Goal: Task Accomplishment & Management: Manage account settings

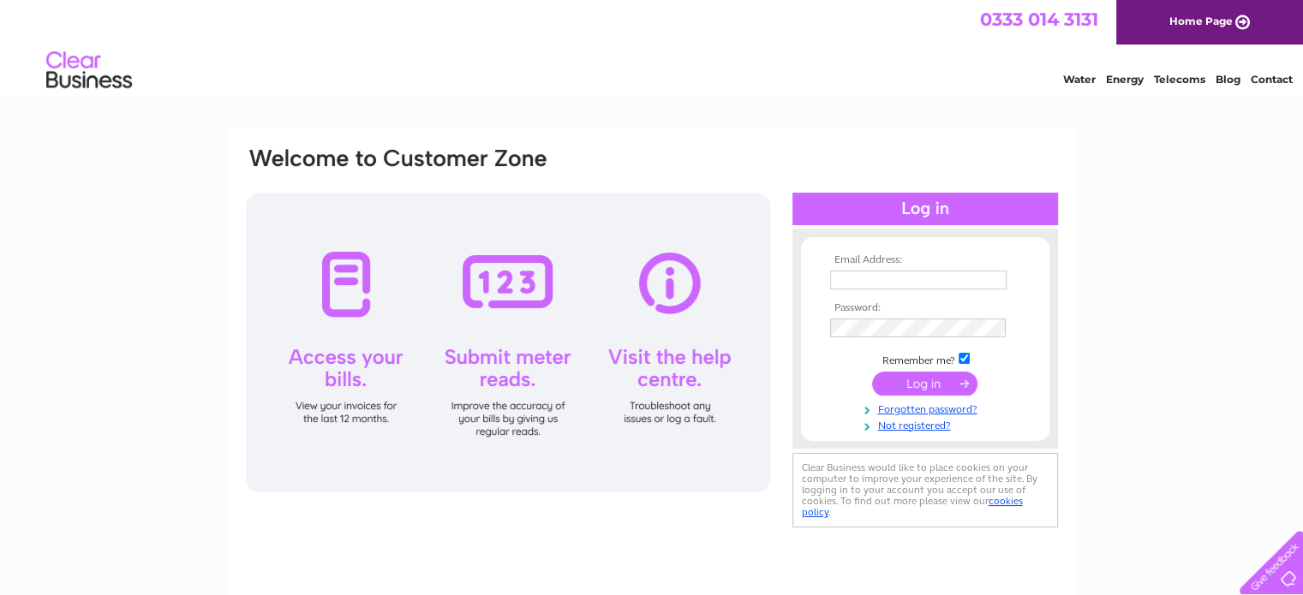
click at [903, 290] on td at bounding box center [925, 279] width 199 height 27
click at [903, 280] on input "text" at bounding box center [918, 280] width 176 height 19
type input "hatac1819@gmail.com"
click at [946, 377] on input "submit" at bounding box center [924, 384] width 105 height 24
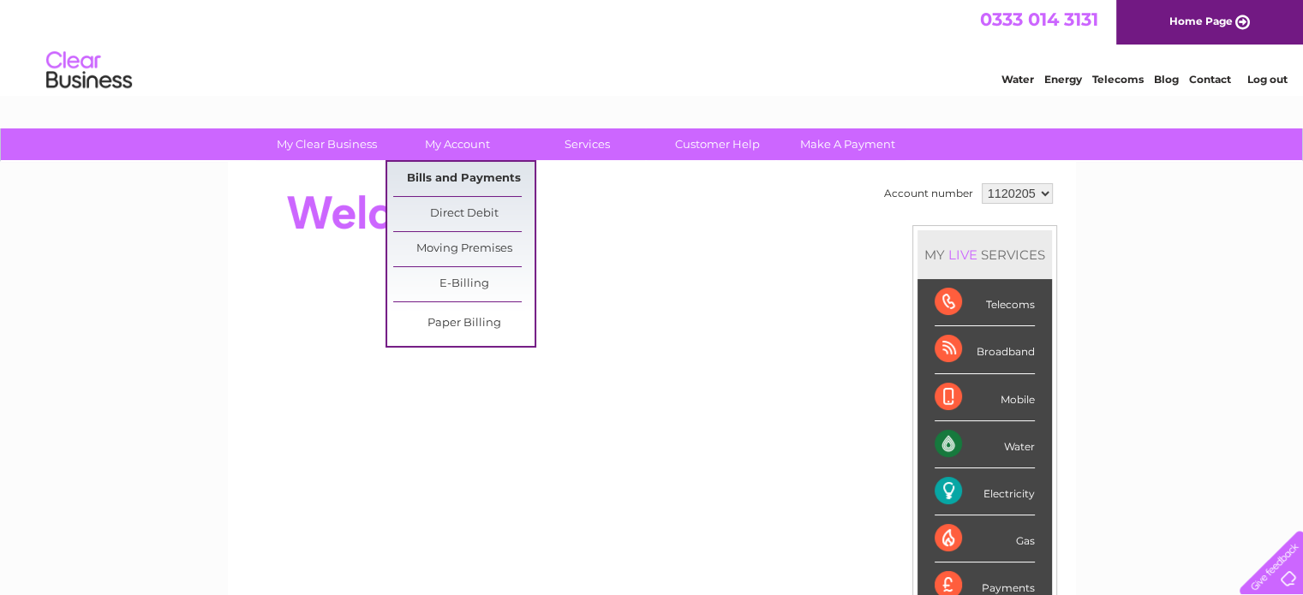
click at [452, 181] on link "Bills and Payments" at bounding box center [463, 179] width 141 height 34
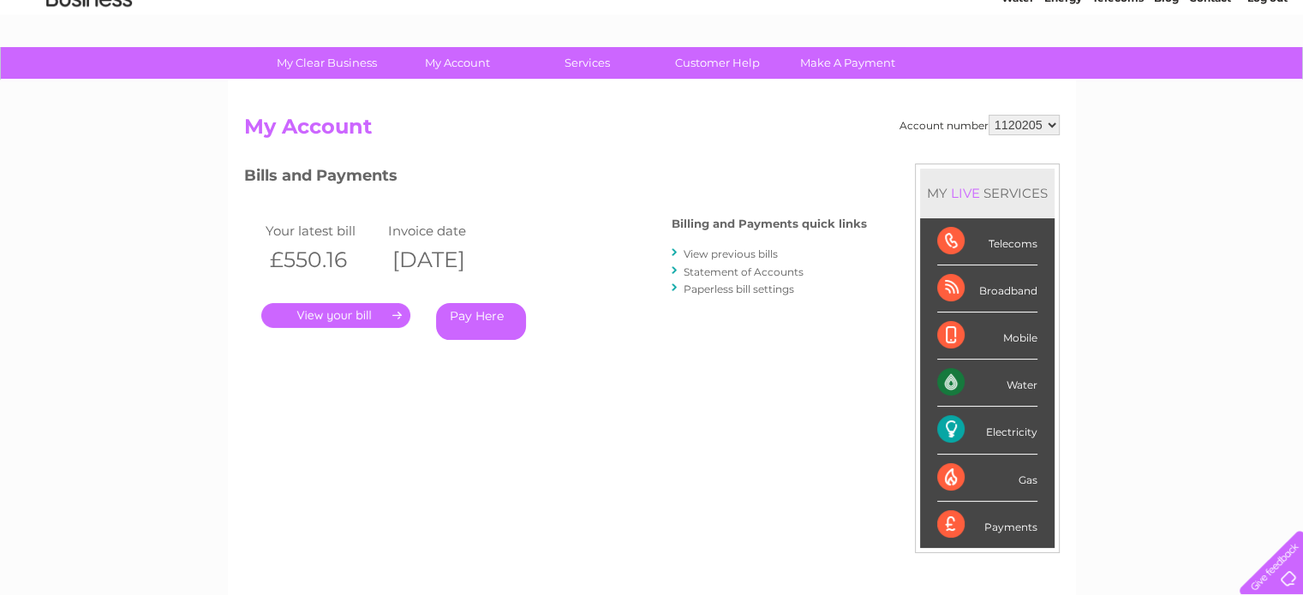
scroll to position [50, 0]
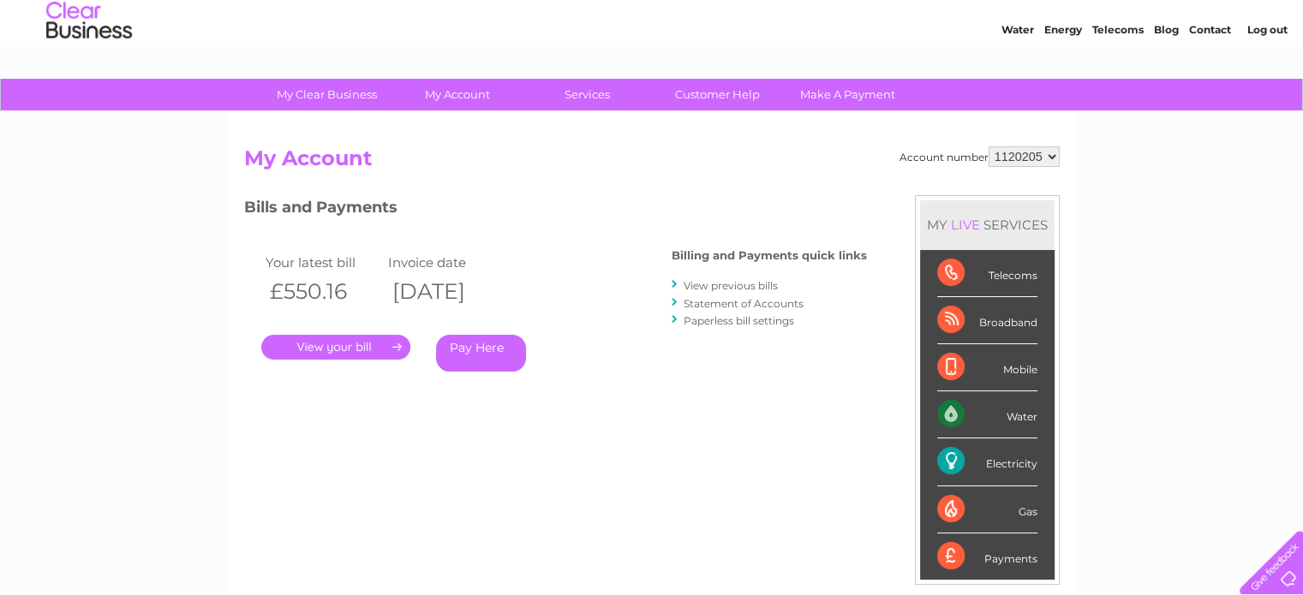
click at [744, 281] on link "View previous bills" at bounding box center [731, 285] width 94 height 13
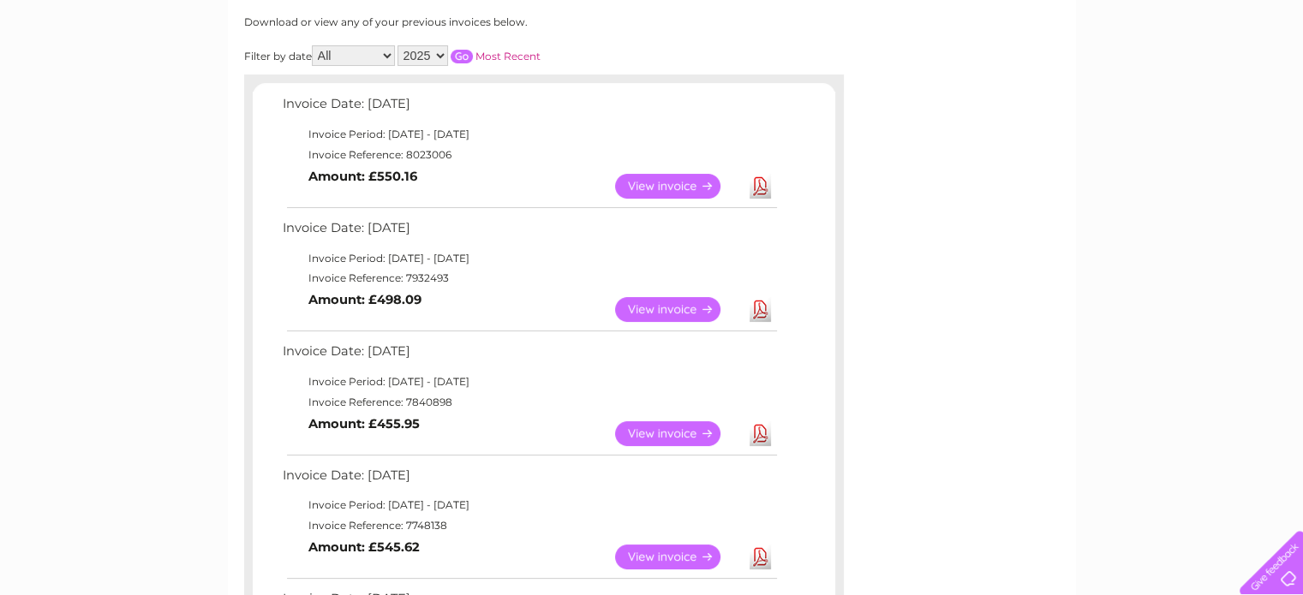
scroll to position [230, 0]
click at [768, 439] on link "Download" at bounding box center [760, 433] width 21 height 25
